Goal: Task Accomplishment & Management: Complete application form

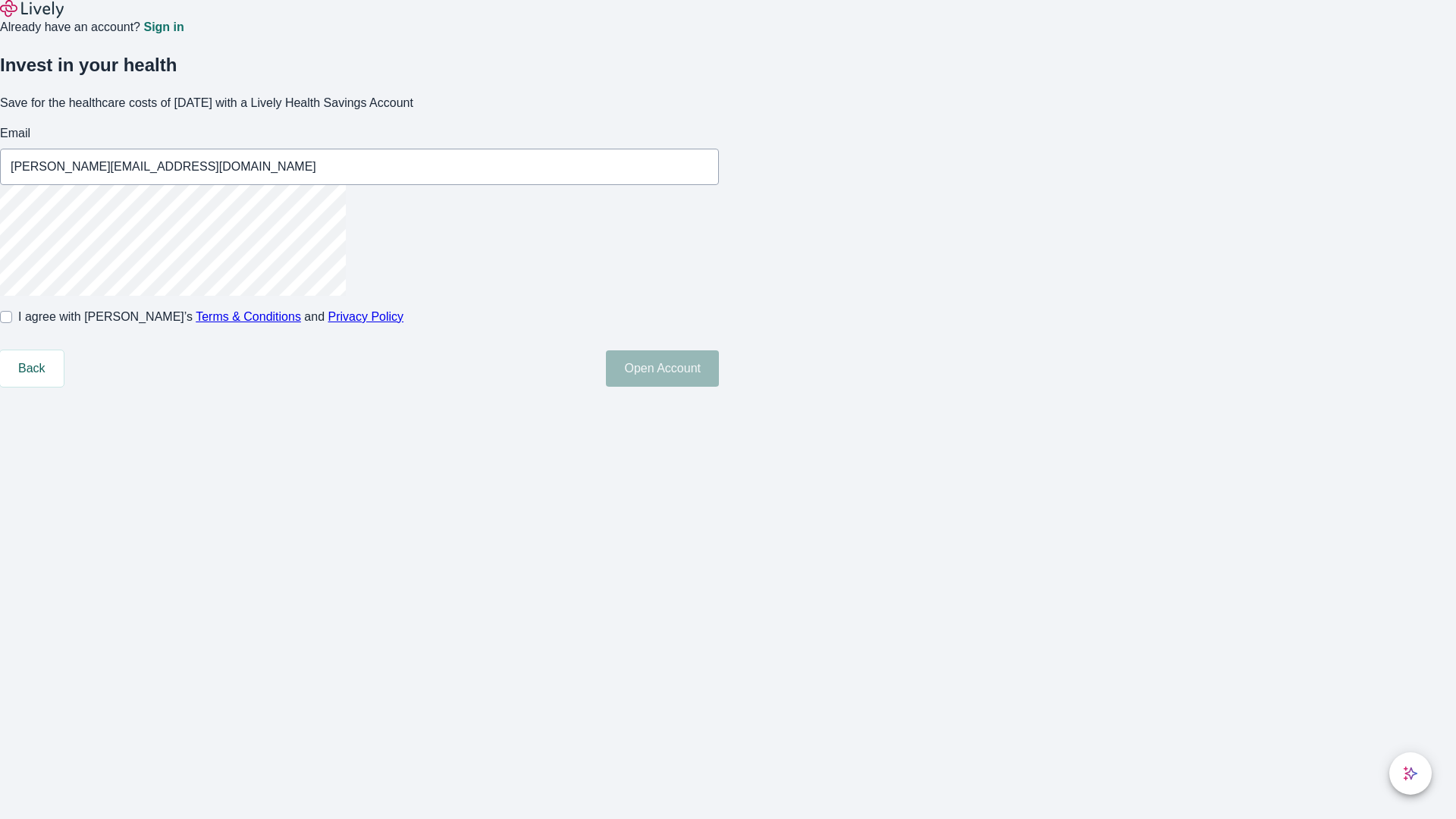
click at [12, 323] on input "I agree with Lively’s Terms & Conditions and Privacy Policy" at bounding box center [6, 317] width 12 height 12
checkbox input "true"
click at [719, 387] on button "Open Account" at bounding box center [662, 368] width 113 height 36
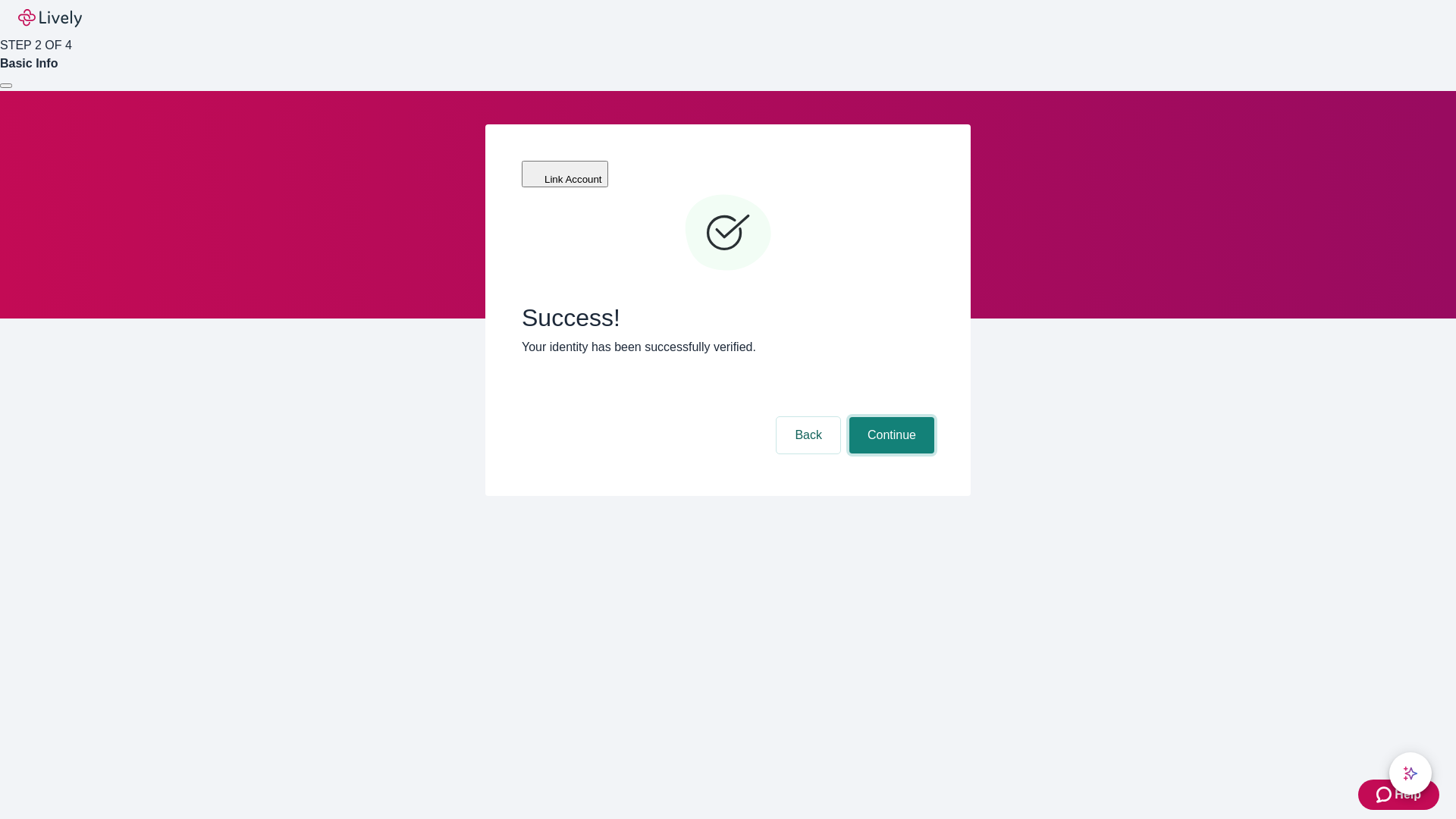
click at [889, 417] on button "Continue" at bounding box center [891, 435] width 85 height 36
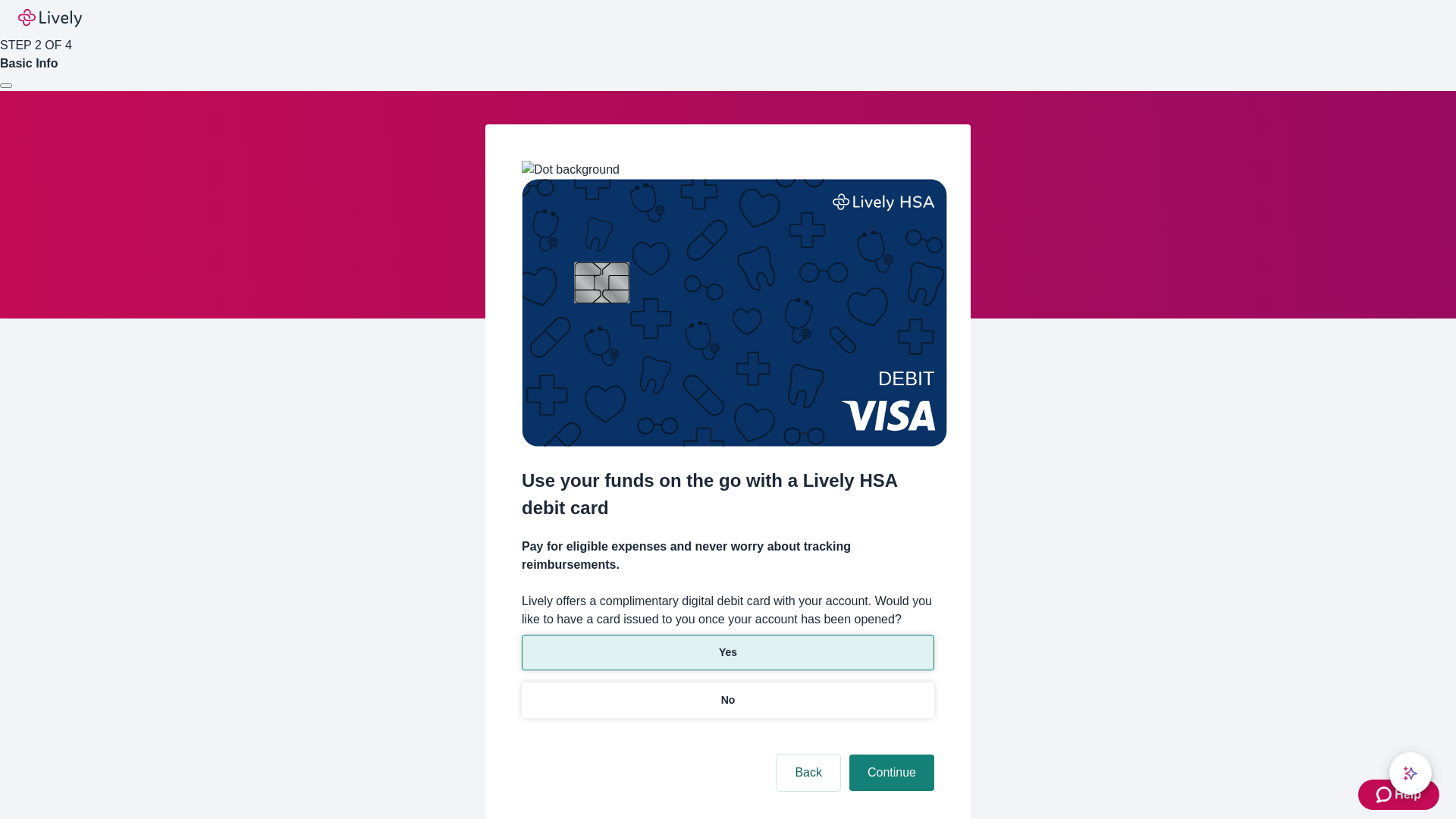
click at [727, 645] on p "Yes" at bounding box center [728, 653] width 18 height 16
click at [889, 755] on button "Continue" at bounding box center [891, 772] width 85 height 36
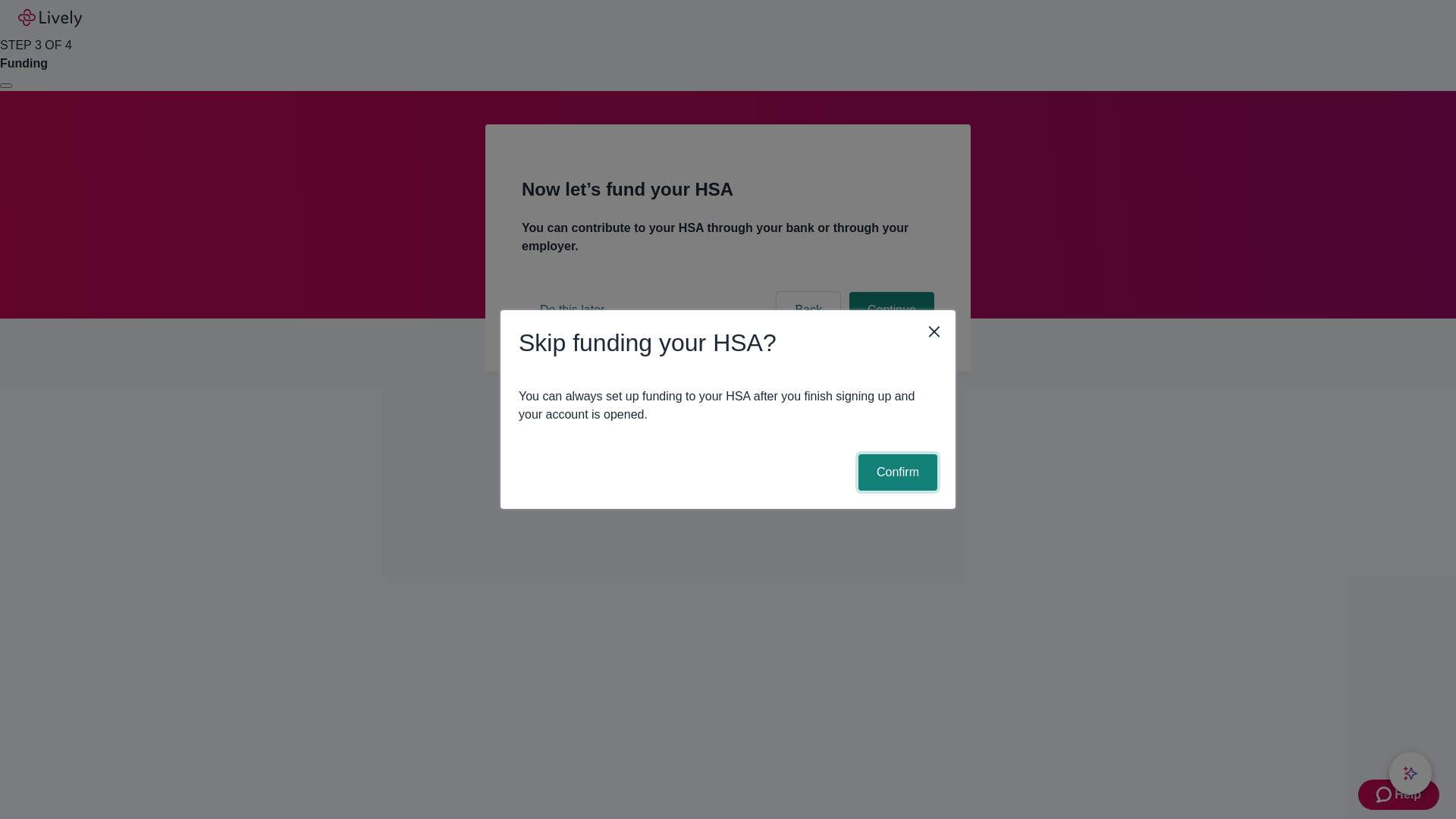
click at [896, 472] on button "Confirm" at bounding box center [898, 472] width 79 height 36
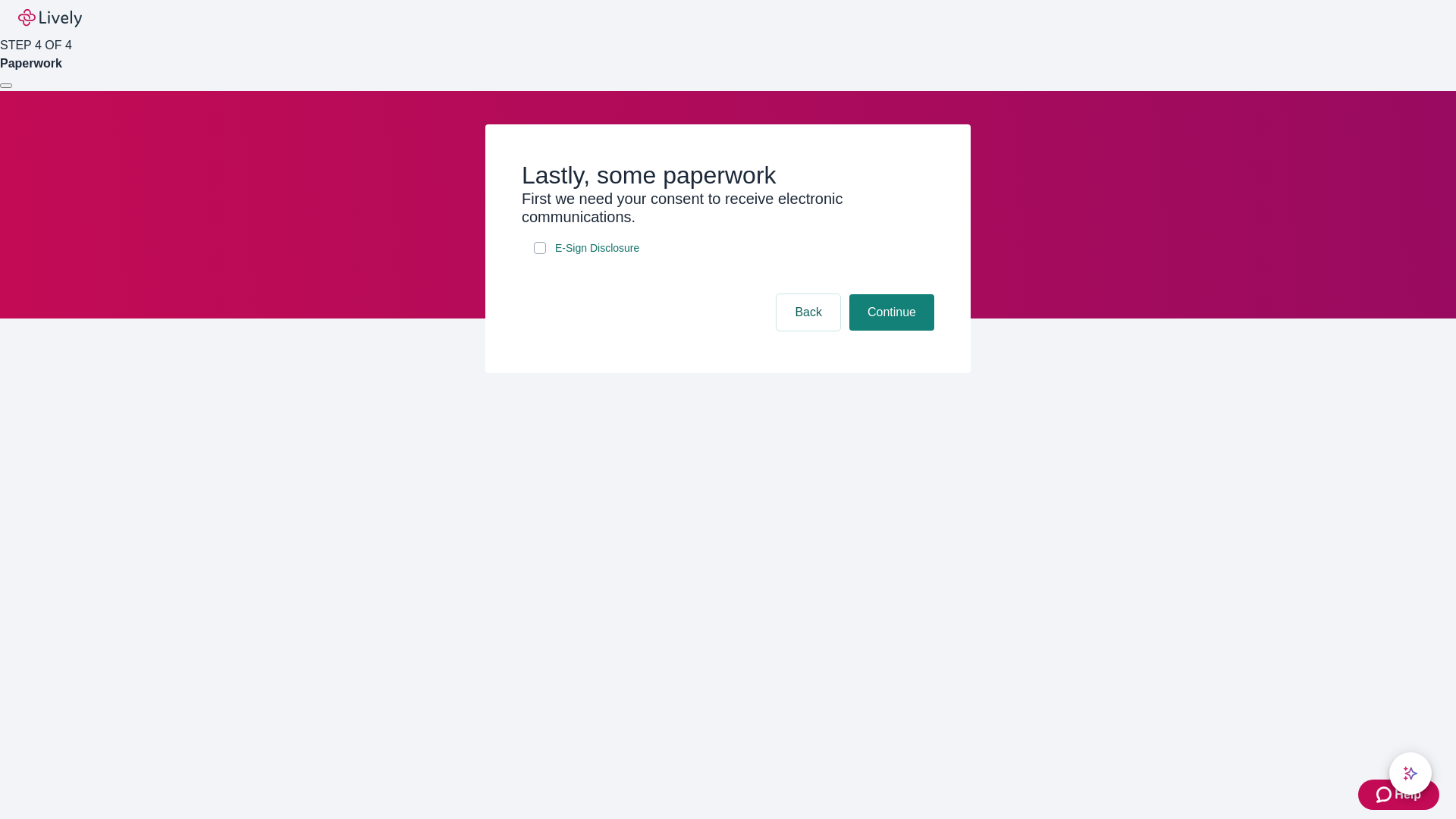
click at [540, 254] on input "E-Sign Disclosure" at bounding box center [540, 248] width 12 height 12
checkbox input "true"
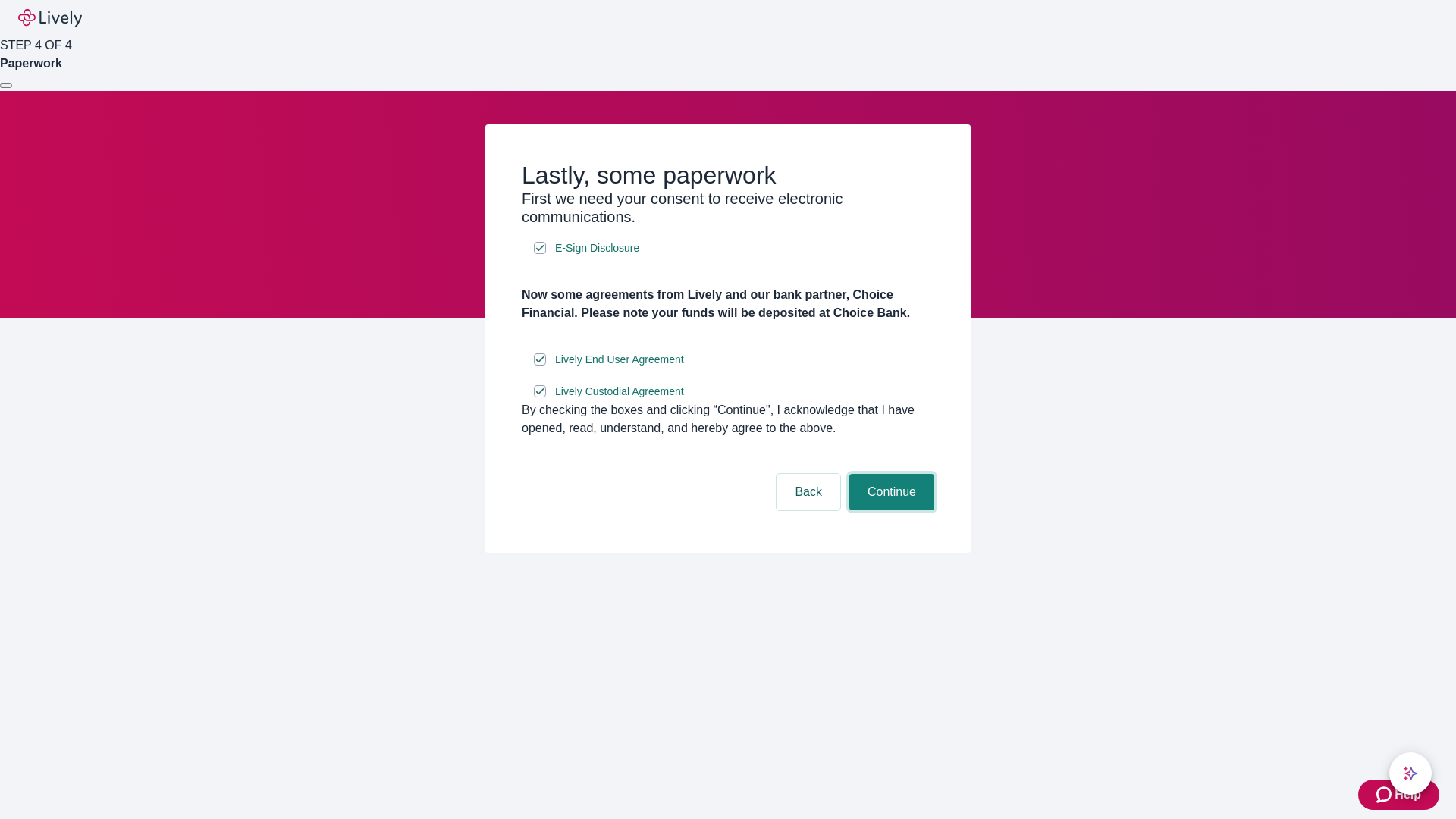
click at [889, 510] on button "Continue" at bounding box center [891, 492] width 85 height 36
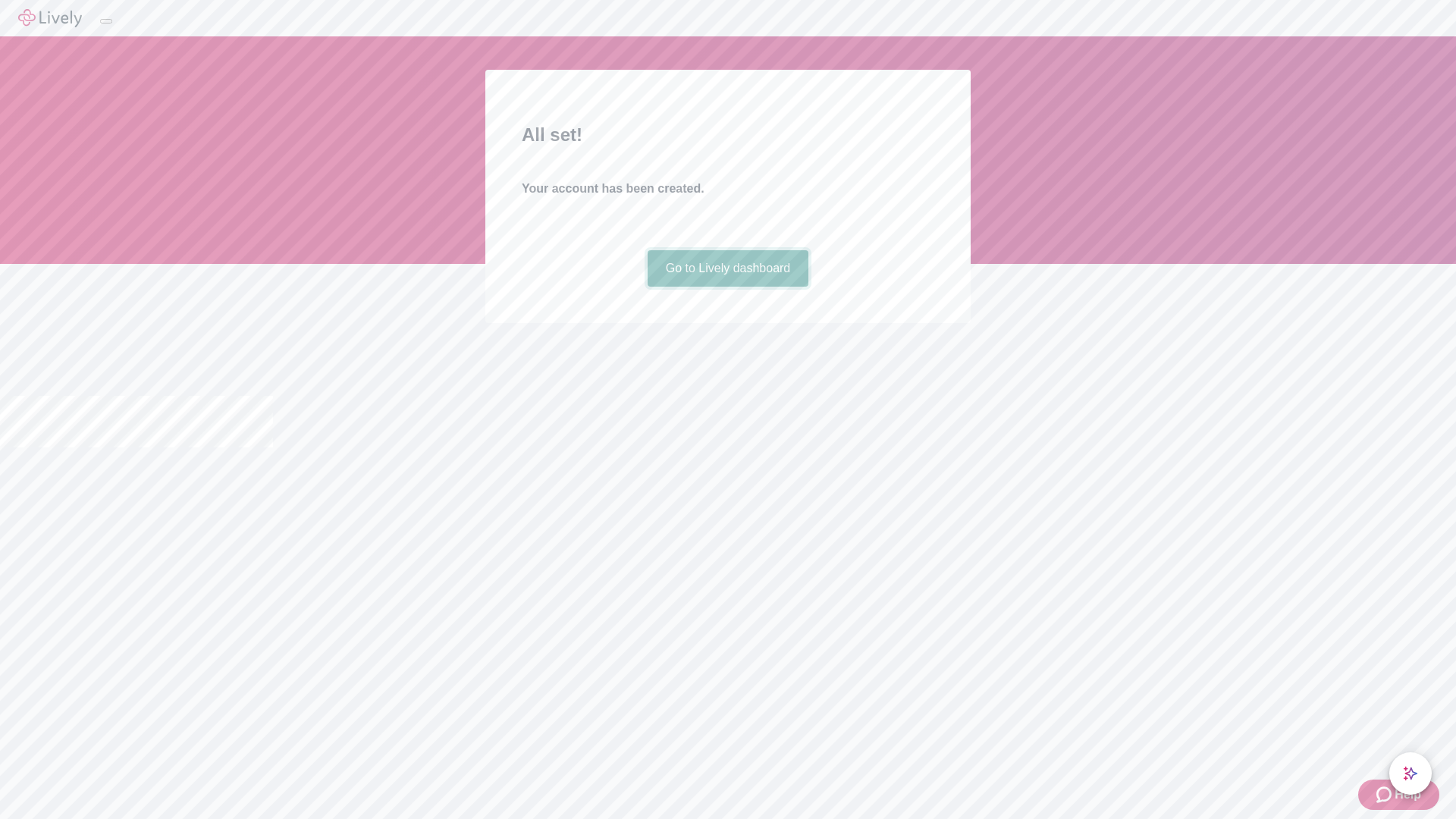
click at [727, 287] on link "Go to Lively dashboard" at bounding box center [728, 267] width 162 height 36
